Goal: Navigation & Orientation: Find specific page/section

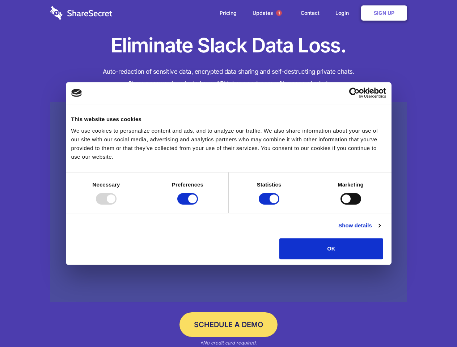
click at [116, 205] on div at bounding box center [106, 199] width 21 height 12
click at [198, 205] on input "Preferences" at bounding box center [187, 199] width 21 height 12
checkbox input "false"
click at [270, 205] on input "Statistics" at bounding box center [269, 199] width 21 height 12
checkbox input "false"
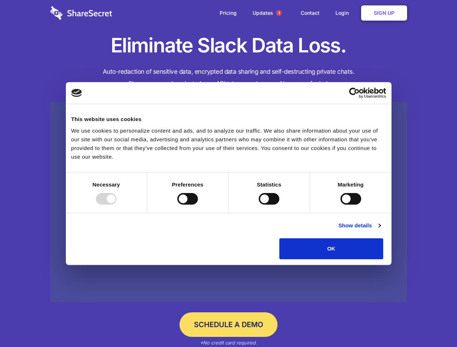
click at [340, 205] on input "Marketing" at bounding box center [350, 199] width 21 height 12
checkbox input "true"
click at [380, 230] on link "Show details" at bounding box center [359, 225] width 42 height 9
click at [0, 0] on li "Necessary 7 Necessary cookies help make a website usable by enabling basic func…" at bounding box center [0, 0] width 0 height 0
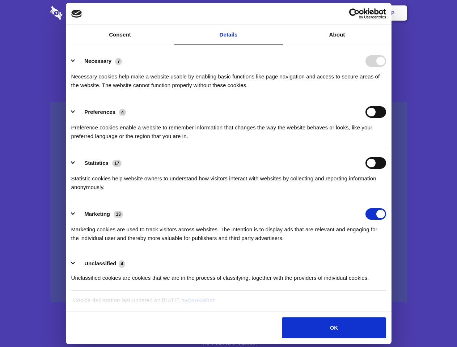
click at [278, 13] on span "1" at bounding box center [279, 13] width 6 height 6
